Goal: Information Seeking & Learning: Stay updated

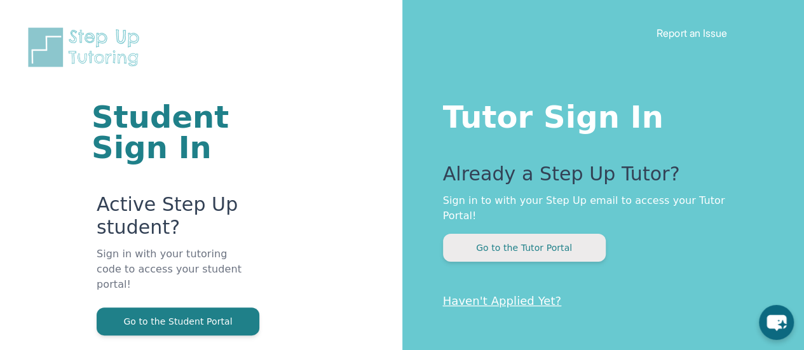
click at [558, 234] on button "Go to the Tutor Portal" at bounding box center [524, 248] width 163 height 28
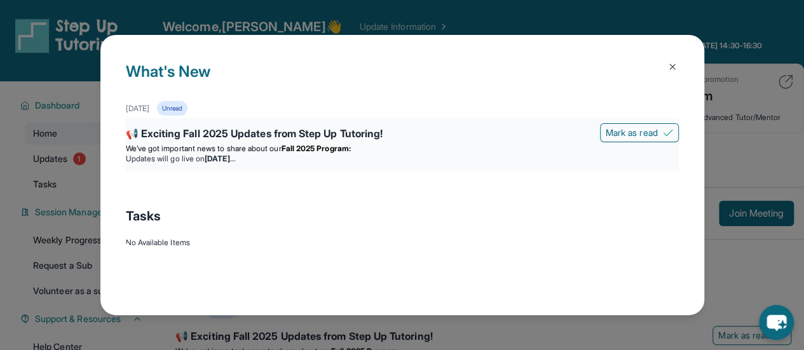
click at [317, 163] on li "Updates will go live [DATE][DATE]" at bounding box center [402, 159] width 553 height 10
click at [673, 63] on img at bounding box center [672, 67] width 10 height 10
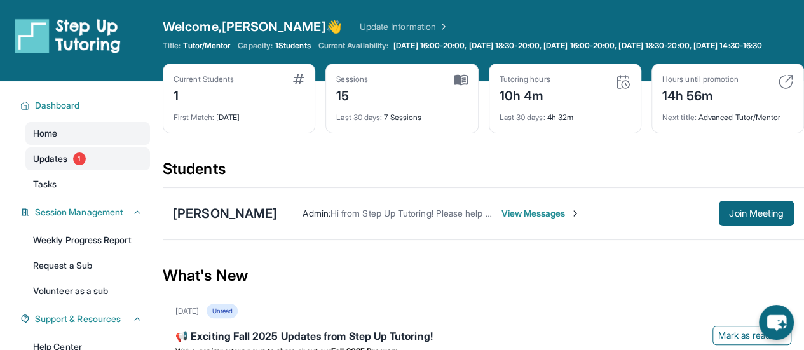
click at [94, 170] on link "Updates 1" at bounding box center [87, 158] width 125 height 23
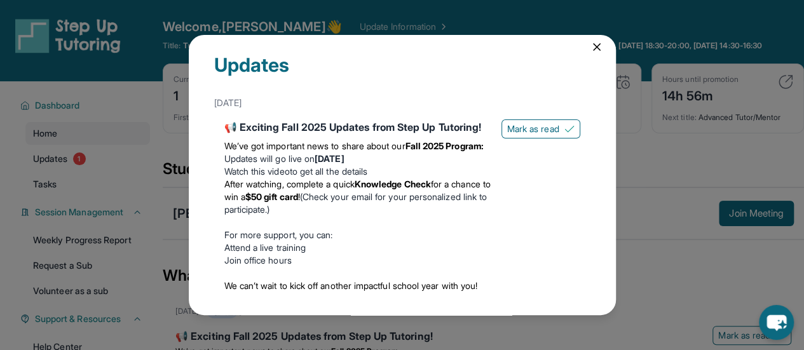
scroll to position [1, 0]
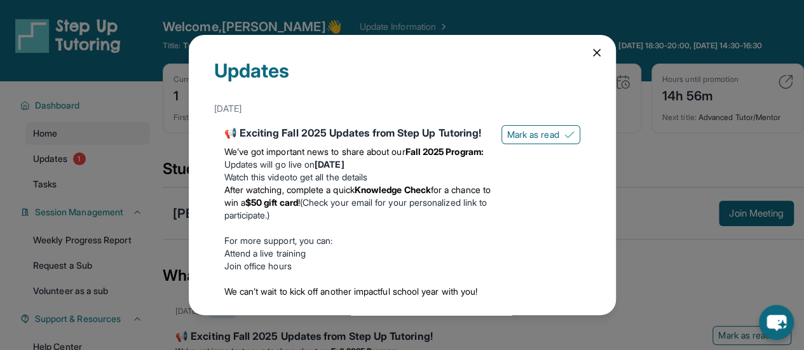
click at [590, 58] on icon at bounding box center [596, 52] width 13 height 13
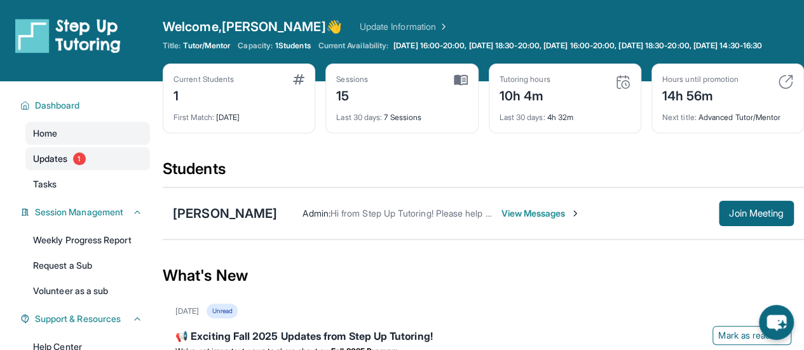
click at [79, 170] on link "Updates 1" at bounding box center [87, 158] width 125 height 23
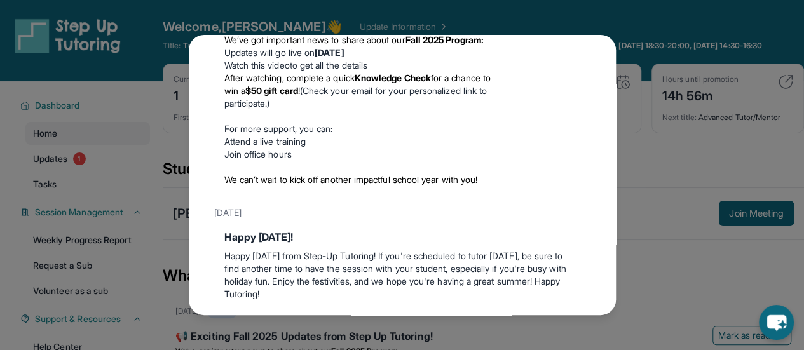
scroll to position [192, 0]
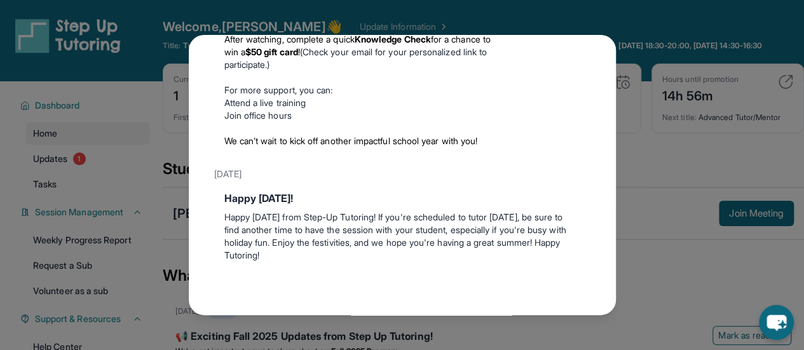
click at [666, 105] on div "Updates [DATE] 📢 Exciting Fall 2025 Updates from Step Up Tutoring! We’ve got im…" at bounding box center [402, 175] width 804 height 350
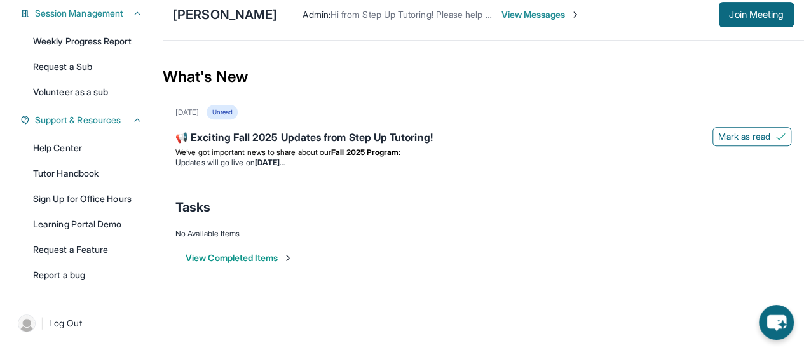
scroll to position [208, 0]
